Goal: Transaction & Acquisition: Purchase product/service

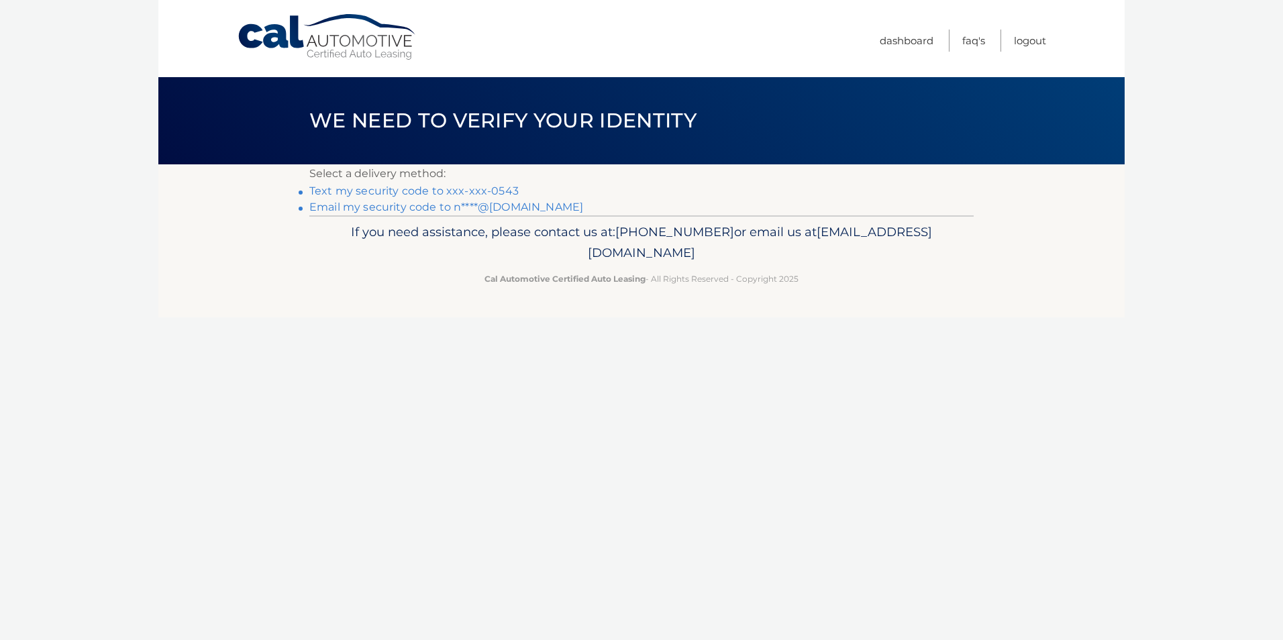
click at [336, 192] on link "Text my security code to xxx-xxx-0543" at bounding box center [413, 191] width 209 height 13
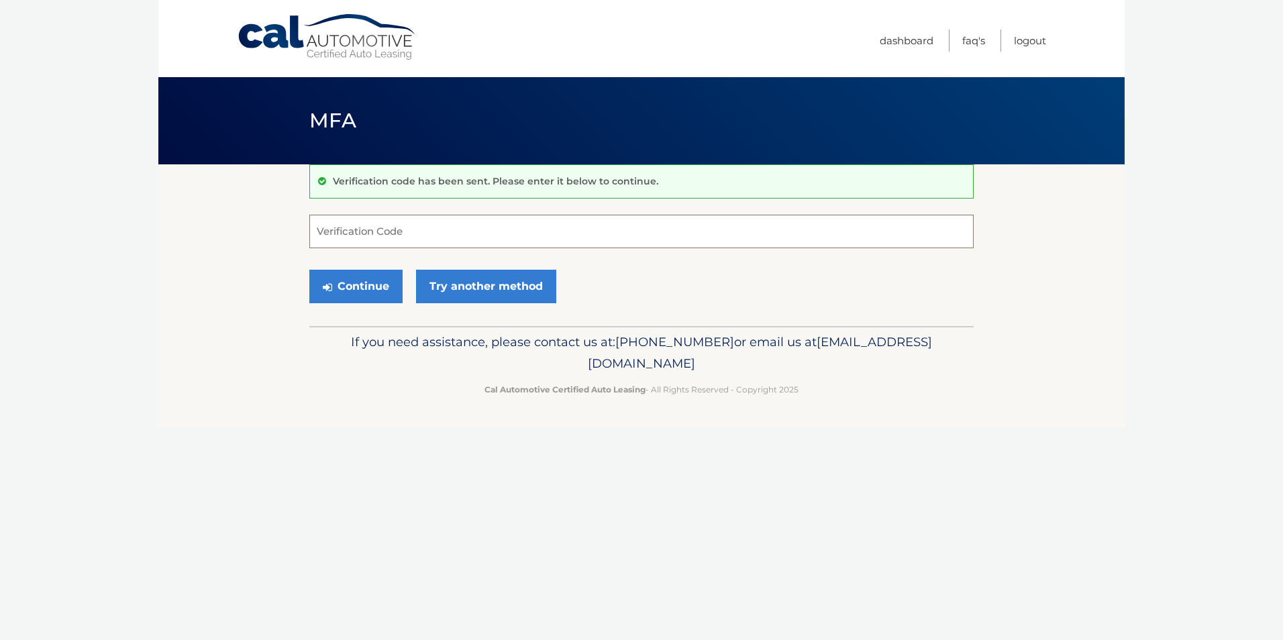
click at [325, 224] on input "Verification Code" at bounding box center [641, 232] width 664 height 34
type input "830048"
click at [309, 270] on button "Continue" at bounding box center [355, 287] width 93 height 34
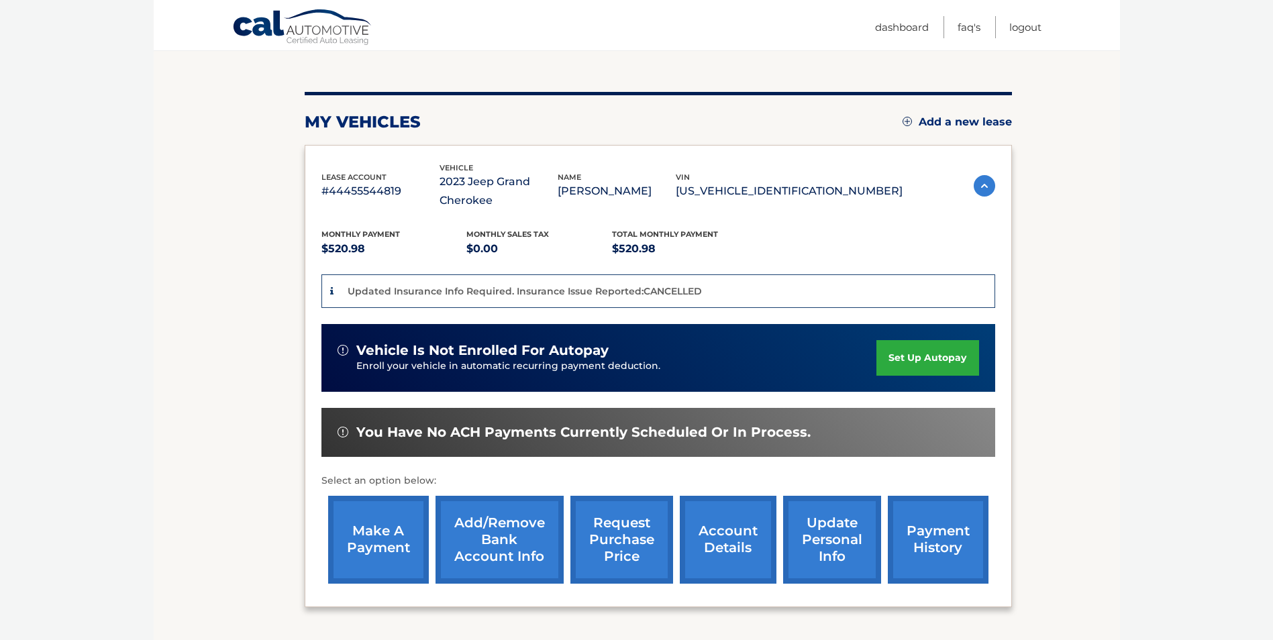
scroll to position [134, 0]
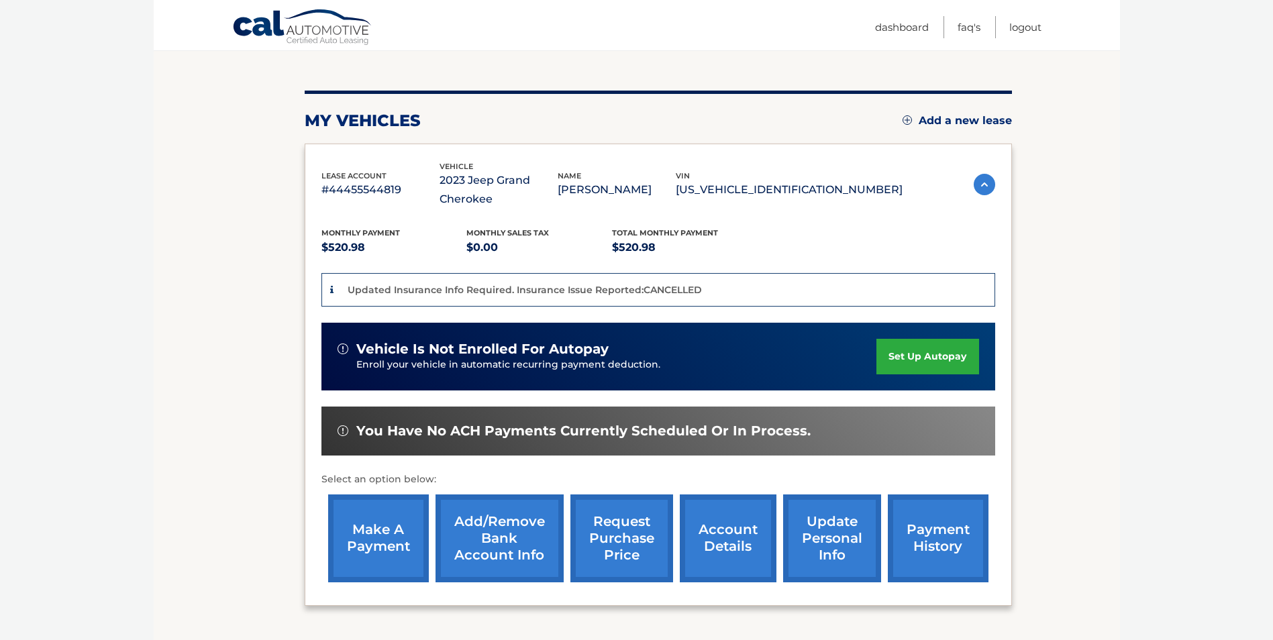
click at [368, 534] on link "make a payment" at bounding box center [378, 539] width 101 height 88
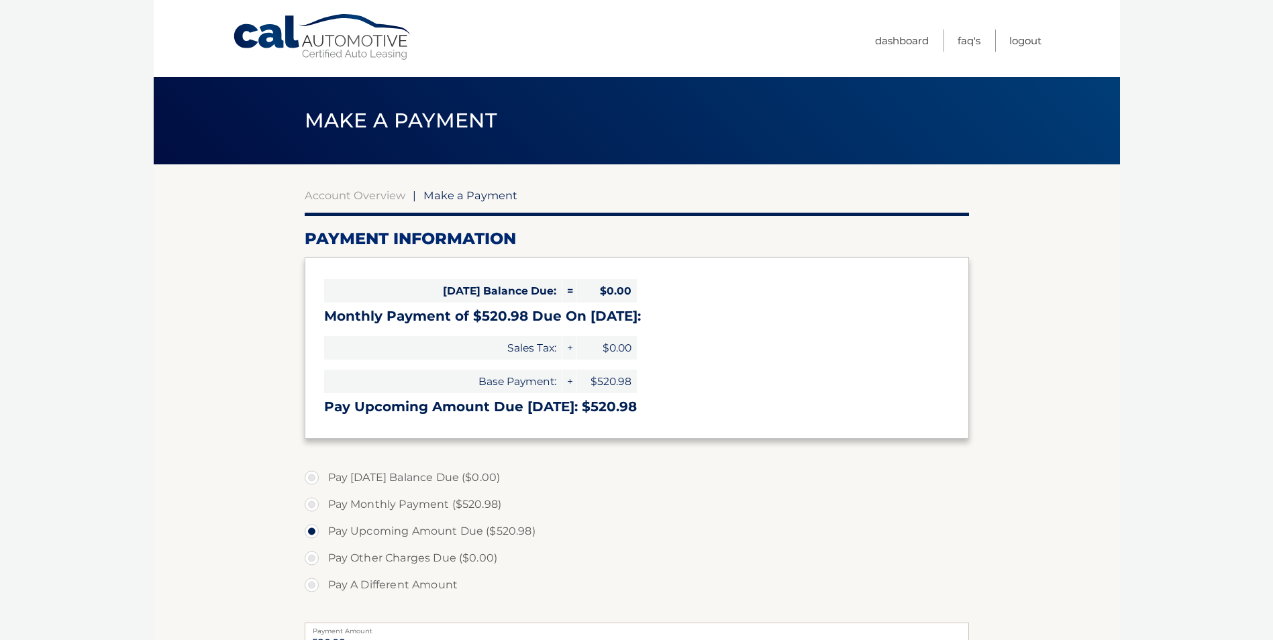
select select "NjJmOTFjNzItMmE4NS00MjczLWIwODUtYTlhMWYzMGYwYmNm"
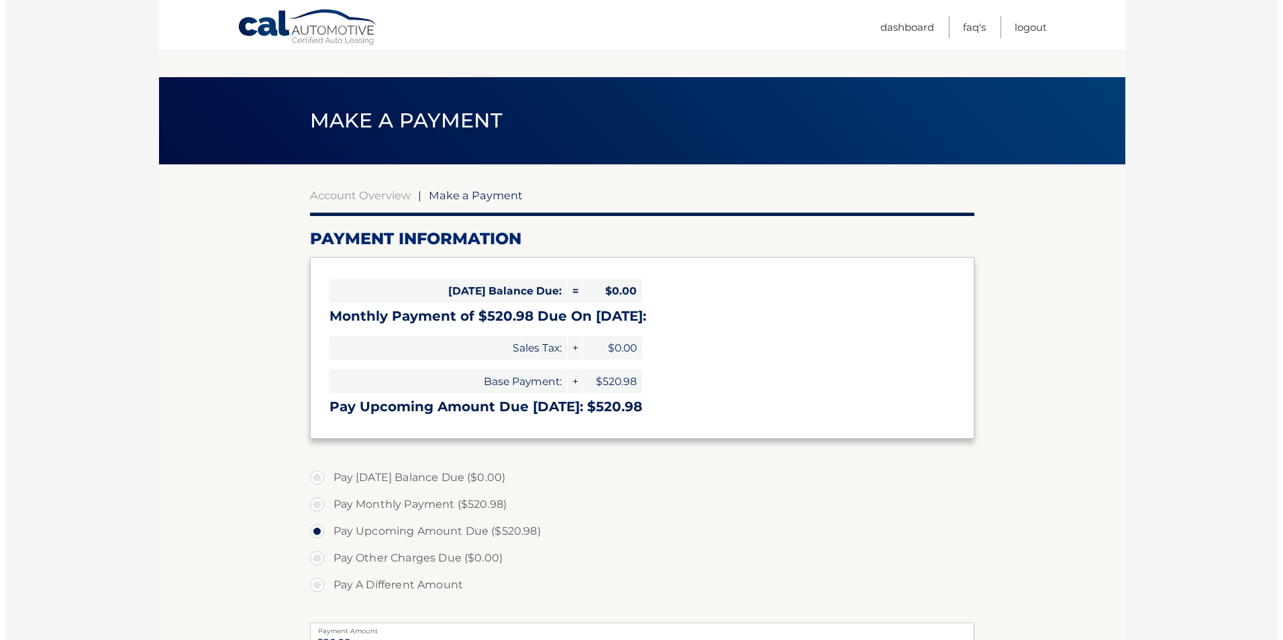
scroll to position [268, 0]
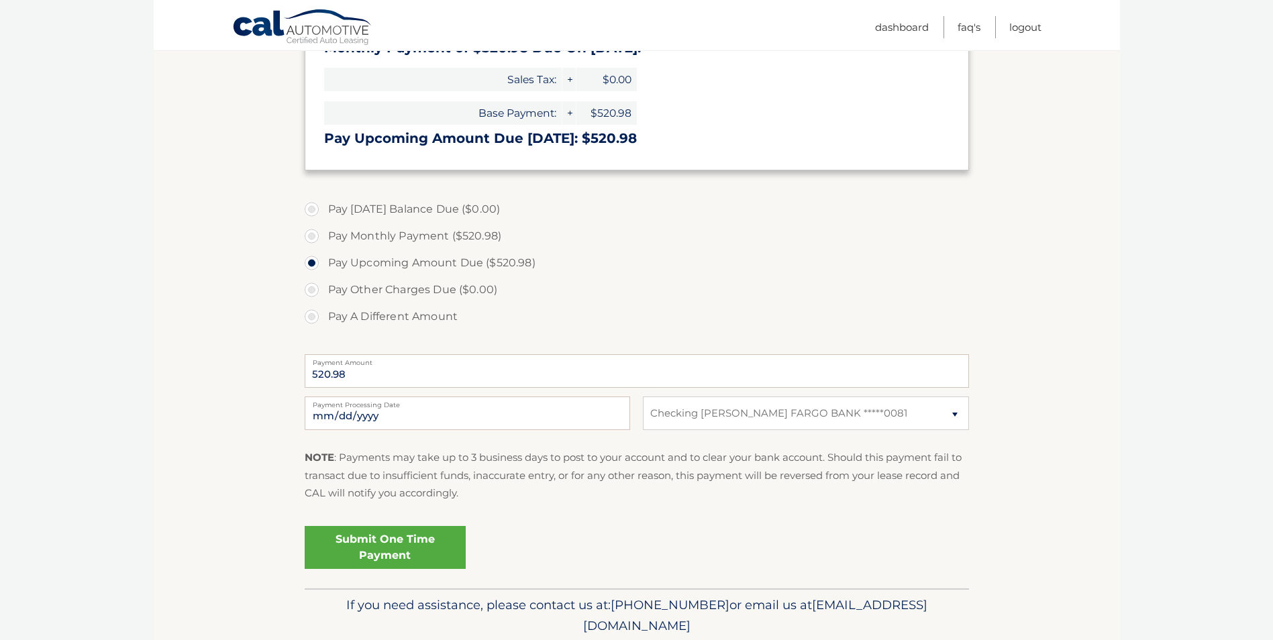
click at [402, 544] on link "Submit One Time Payment" at bounding box center [385, 547] width 161 height 43
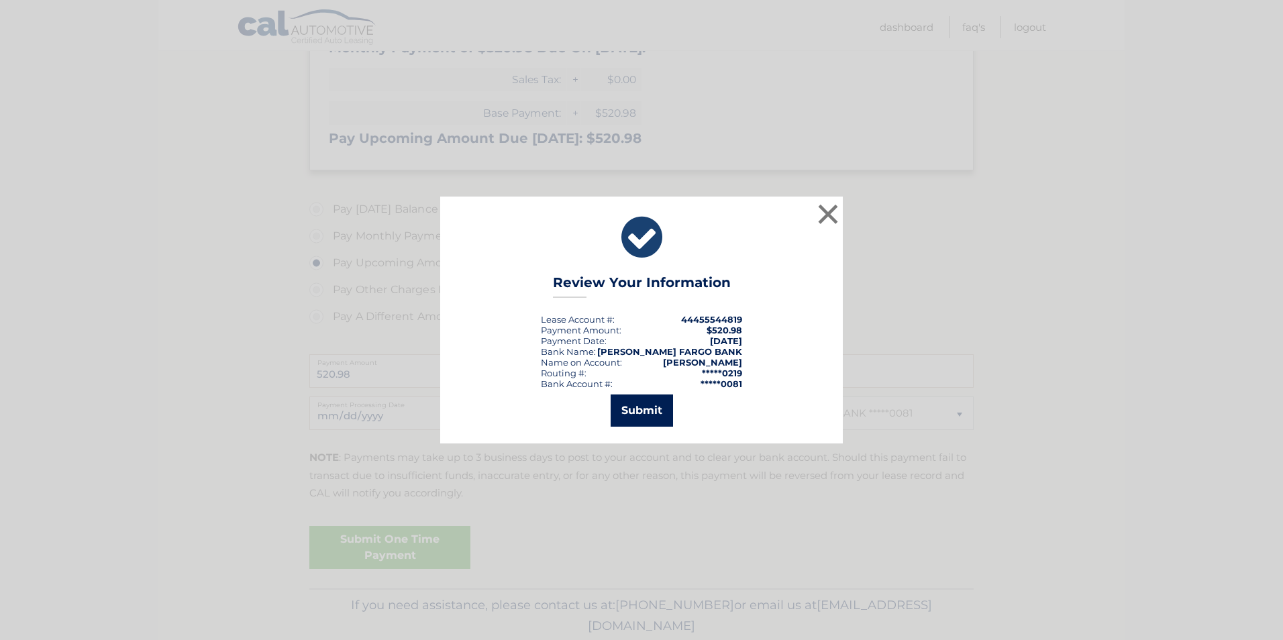
click at [639, 401] on button "Submit" at bounding box center [642, 411] width 62 height 32
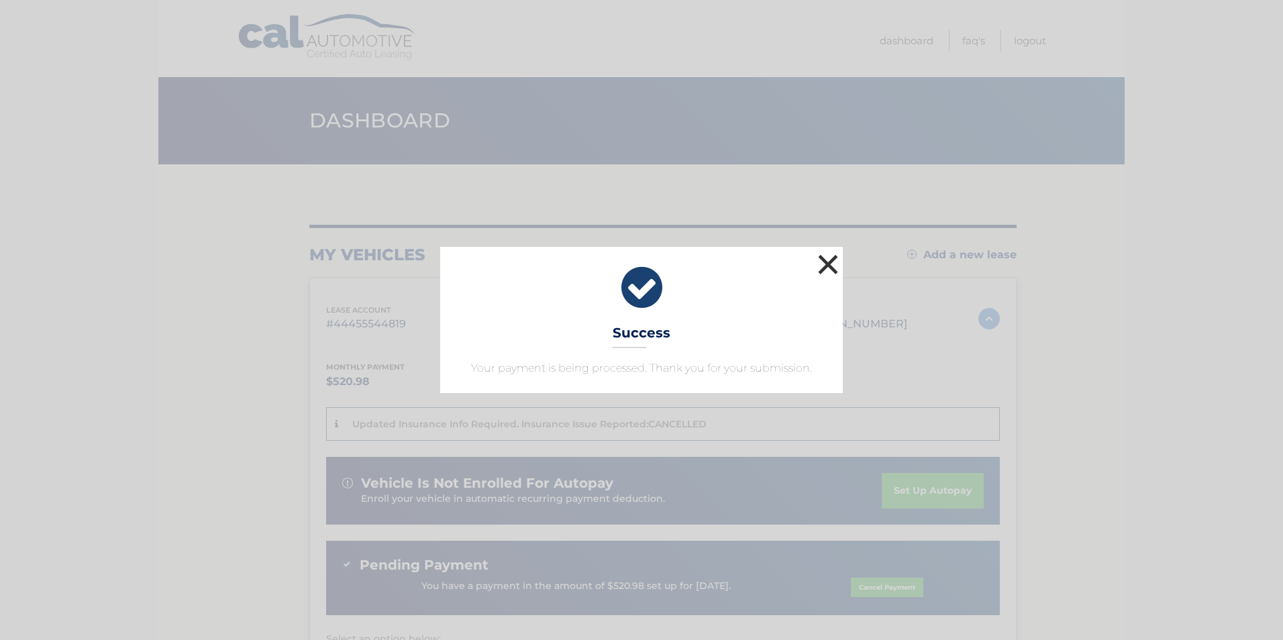
click at [840, 257] on button "×" at bounding box center [828, 264] width 27 height 27
